Goal: Information Seeking & Learning: Learn about a topic

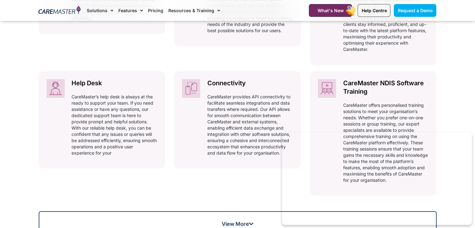
scroll to position [408, 0]
